Goal: Transaction & Acquisition: Purchase product/service

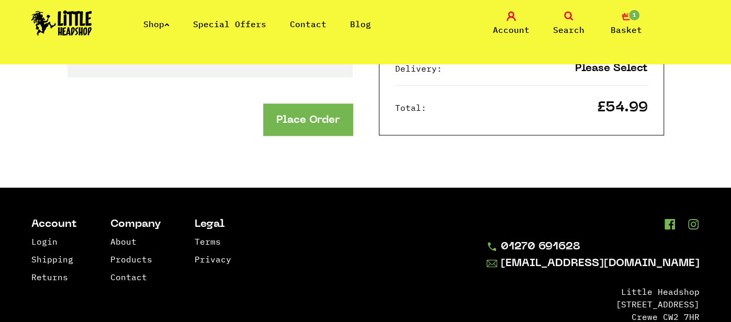
scroll to position [460, 0]
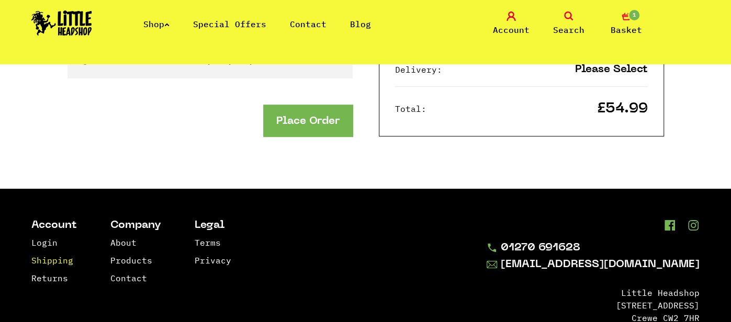
click at [61, 255] on link "Shipping" at bounding box center [52, 260] width 42 height 10
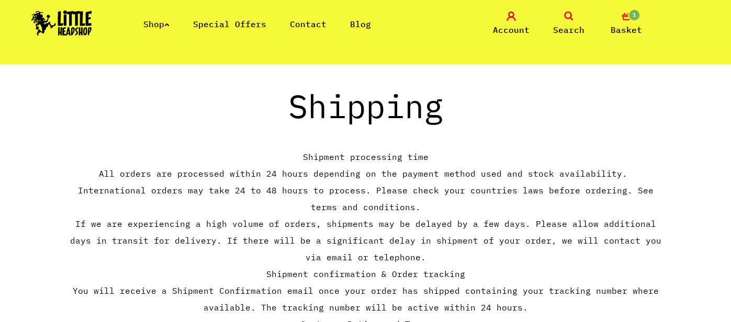
click at [227, 22] on link "Special Offers" at bounding box center [229, 24] width 73 height 10
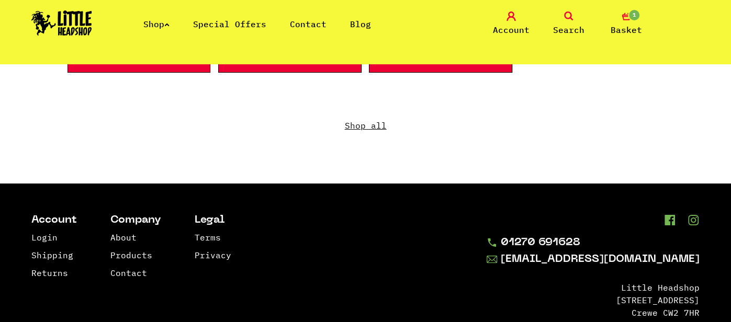
scroll to position [941, 0]
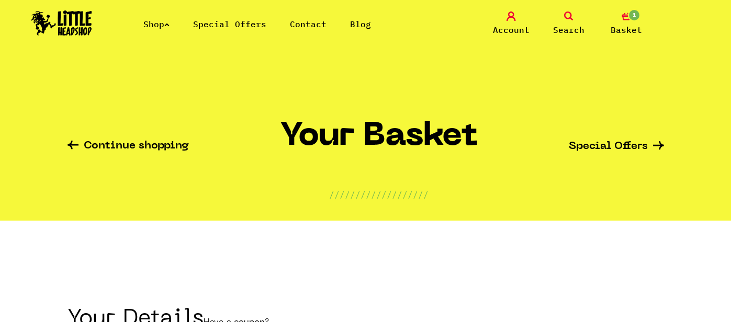
select select "mr"
select select "826"
select select "mr"
select select "826"
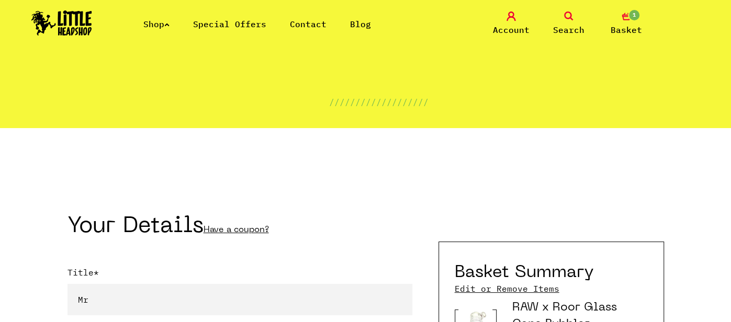
scroll to position [71, 0]
